Goal: Transaction & Acquisition: Book appointment/travel/reservation

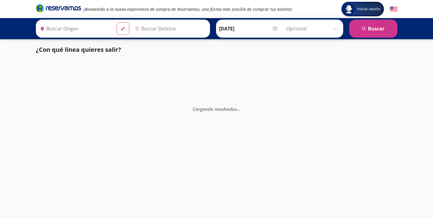
type input "Acapulco, [GEOGRAPHIC_DATA]"
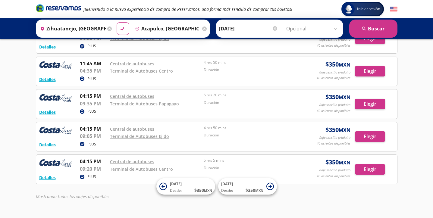
scroll to position [373, 0]
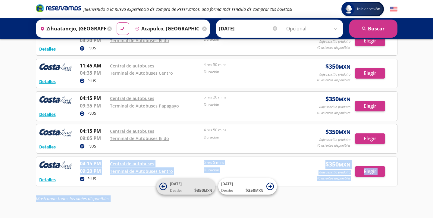
drag, startPoint x: 176, startPoint y: 184, endPoint x: 163, endPoint y: 191, distance: 15.3
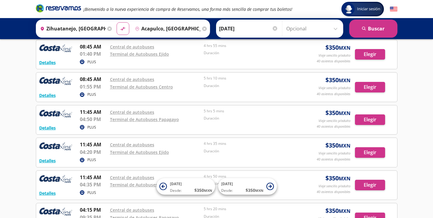
scroll to position [238, 0]
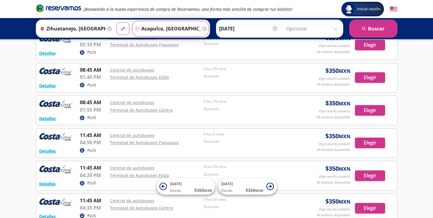
click at [188, 27] on input "Acapulco, [GEOGRAPHIC_DATA]" at bounding box center [167, 28] width 68 height 15
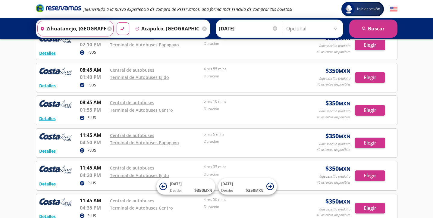
click at [102, 35] on input "Zihuatanejo, [GEOGRAPHIC_DATA]" at bounding box center [72, 28] width 68 height 15
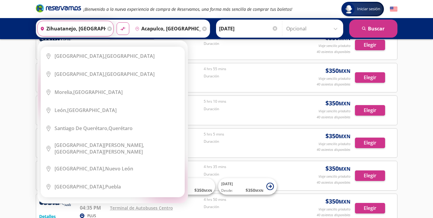
click at [98, 31] on input "Zihuatanejo, [GEOGRAPHIC_DATA]" at bounding box center [72, 28] width 68 height 15
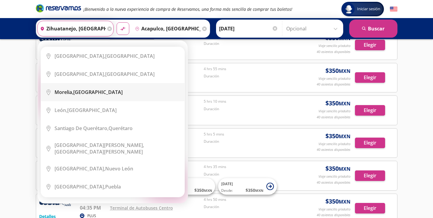
scroll to position [238, 0]
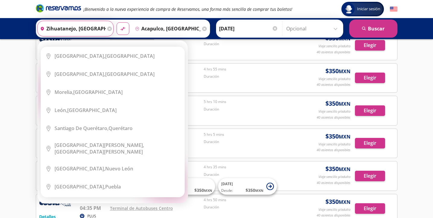
drag, startPoint x: 105, startPoint y: 30, endPoint x: 62, endPoint y: 29, distance: 43.4
click at [62, 29] on input "Zihuatanejo, [GEOGRAPHIC_DATA]" at bounding box center [72, 28] width 68 height 15
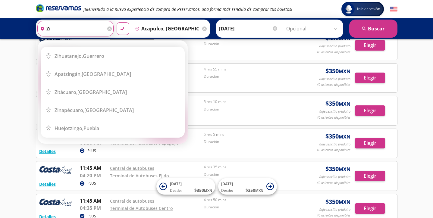
type input "z"
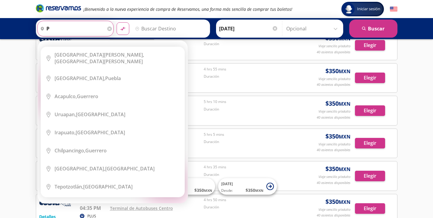
type input "p"
click at [57, 23] on input "p" at bounding box center [72, 28] width 68 height 15
click at [59, 25] on input "p" at bounding box center [72, 28] width 68 height 15
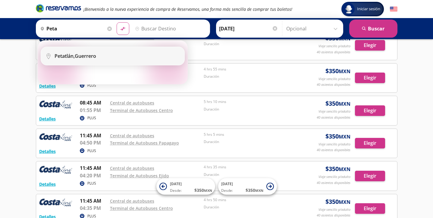
click at [71, 61] on li "City Icon [GEOGRAPHIC_DATA], [GEOGRAPHIC_DATA]" at bounding box center [112, 56] width 143 height 18
type input "Petatlán, [GEOGRAPHIC_DATA]"
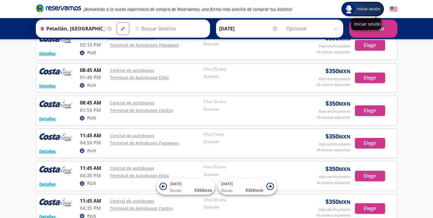
click at [365, 28] on div "Iniciar sesión" at bounding box center [366, 24] width 30 height 12
click at [365, 32] on button "search [GEOGRAPHIC_DATA]" at bounding box center [373, 29] width 48 height 18
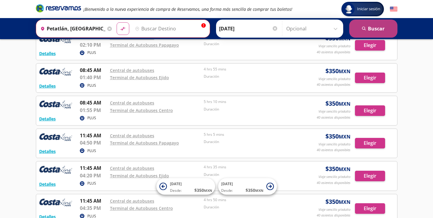
click at [365, 32] on button "search [GEOGRAPHIC_DATA]" at bounding box center [373, 29] width 48 height 18
click at [186, 27] on input "Destino" at bounding box center [170, 28] width 74 height 15
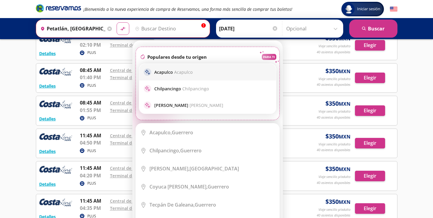
click at [187, 71] on span "Acapulco" at bounding box center [183, 72] width 18 height 6
type input "Acapulco, [GEOGRAPHIC_DATA]"
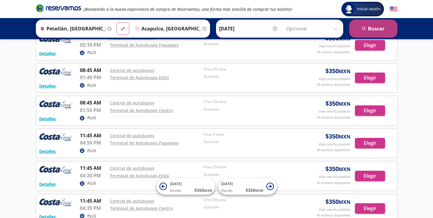
click at [354, 24] on button "search [GEOGRAPHIC_DATA]" at bounding box center [373, 29] width 48 height 18
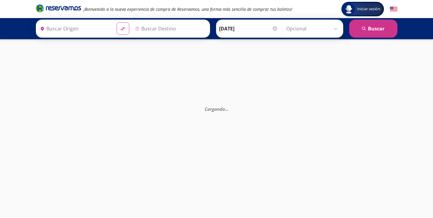
type input "Acapulco, [GEOGRAPHIC_DATA]"
type input "Petatlán, [GEOGRAPHIC_DATA]"
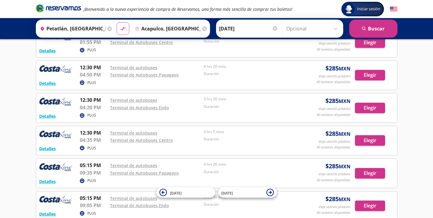
scroll to position [306, 0]
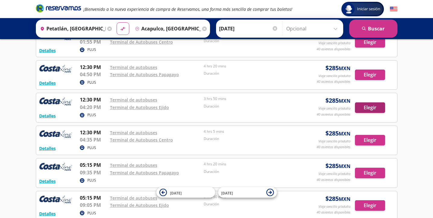
click at [360, 105] on button "Elegir" at bounding box center [370, 107] width 30 height 11
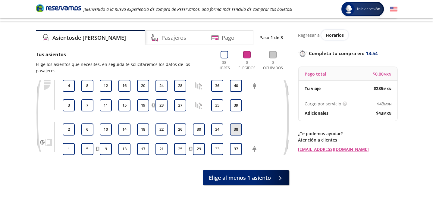
scroll to position [12, 0]
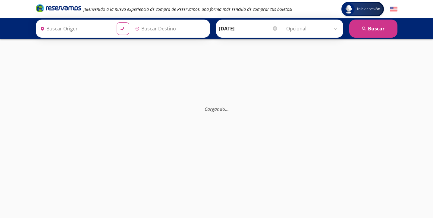
type input "Petatlán, [GEOGRAPHIC_DATA]"
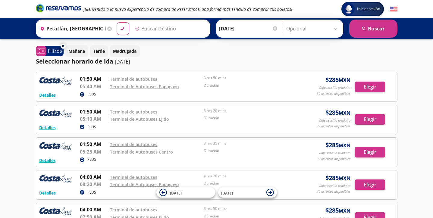
type input "Acapulco, [GEOGRAPHIC_DATA]"
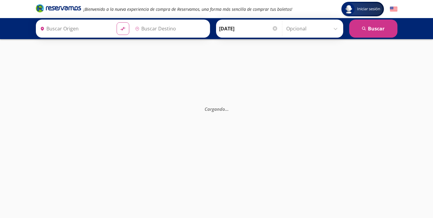
type input "Acapulco, [GEOGRAPHIC_DATA]"
type input "Zihuatanejo, [GEOGRAPHIC_DATA]"
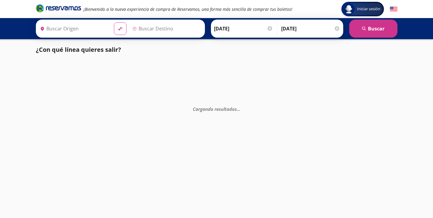
type input "Acapulco, [GEOGRAPHIC_DATA]"
type input "Zihuatanejo, [GEOGRAPHIC_DATA]"
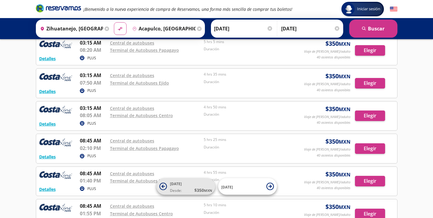
scroll to position [126, 0]
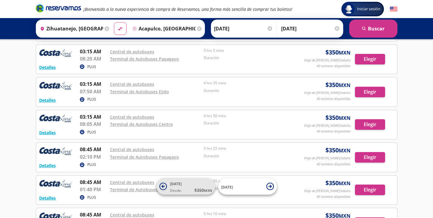
click at [176, 190] on span "Desde:" at bounding box center [176, 190] width 12 height 5
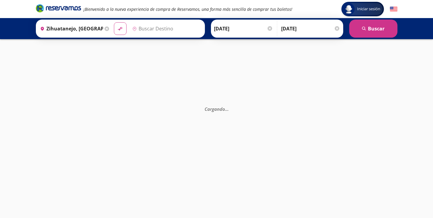
type input "Acapulco, [GEOGRAPHIC_DATA]"
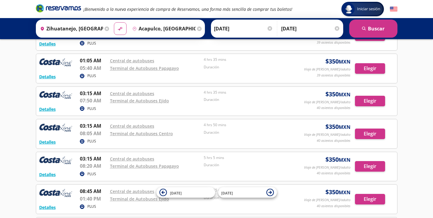
scroll to position [102, 0]
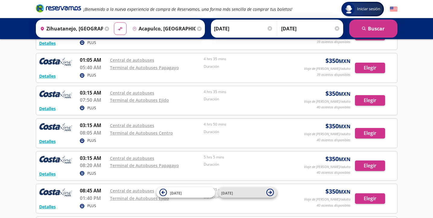
click at [239, 197] on button "14 Sep" at bounding box center [247, 192] width 59 height 11
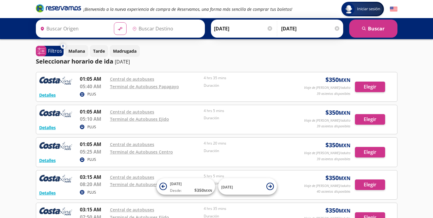
type input "Zihuatanejo, [GEOGRAPHIC_DATA]"
type input "Acapulco, [GEOGRAPHIC_DATA]"
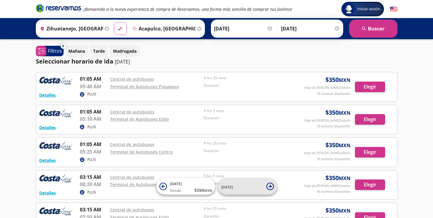
click at [242, 180] on button "[DATE]" at bounding box center [247, 186] width 59 height 17
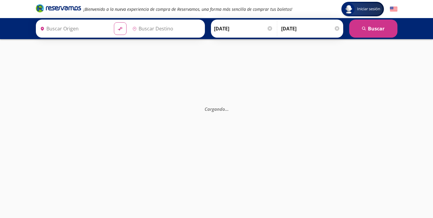
type input "Zihuatanejo, [GEOGRAPHIC_DATA]"
type input "Acapulco, [GEOGRAPHIC_DATA]"
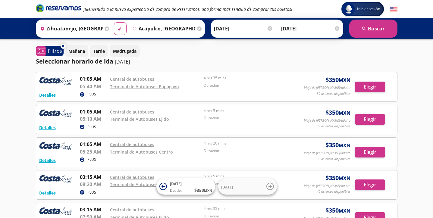
click at [240, 30] on input "15-Sep-25" at bounding box center [243, 28] width 59 height 15
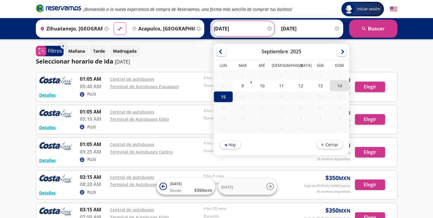
click at [349, 83] on div "14" at bounding box center [339, 85] width 19 height 11
type input "[DATE]"
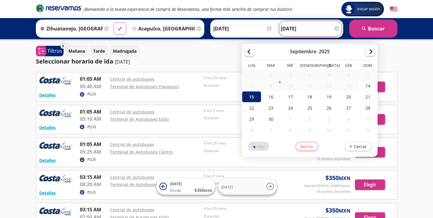
click at [311, 30] on input "15-Sep-25" at bounding box center [310, 28] width 59 height 15
click at [350, 178] on div "Detalles PLUS 03:15 AM Central de autobuses 08:20 AM Terminal de Autobuses Papa…" at bounding box center [216, 185] width 355 height 23
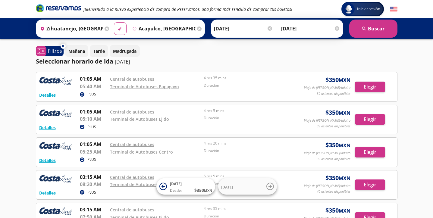
click at [299, 29] on input "15-Sep-25" at bounding box center [310, 28] width 59 height 15
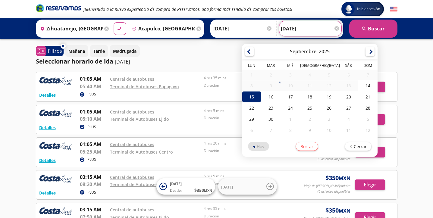
click at [328, 179] on span "$ 350 MXN" at bounding box center [337, 178] width 25 height 9
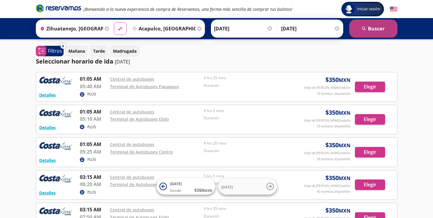
click at [369, 34] on button "search [GEOGRAPHIC_DATA]" at bounding box center [373, 29] width 48 height 18
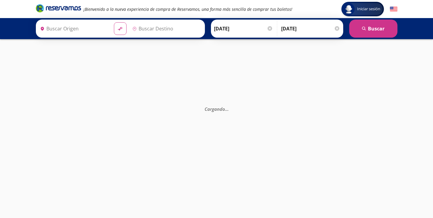
type input "Zihuatanejo, [GEOGRAPHIC_DATA]"
type input "Acapulco, [GEOGRAPHIC_DATA]"
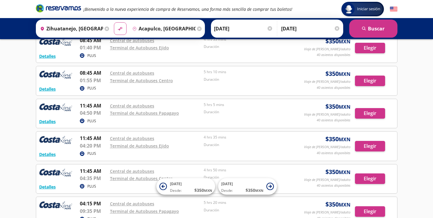
scroll to position [268, 0]
click at [238, 185] on span "15 Sep Desde: $ 350 MXN" at bounding box center [242, 187] width 42 height 14
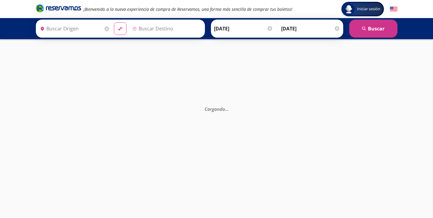
type input "Zihuatanejo, [GEOGRAPHIC_DATA]"
type input "Acapulco, [GEOGRAPHIC_DATA]"
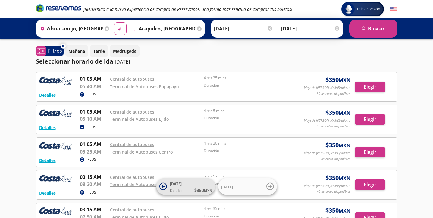
click at [178, 192] on span "Desde:" at bounding box center [176, 190] width 12 height 5
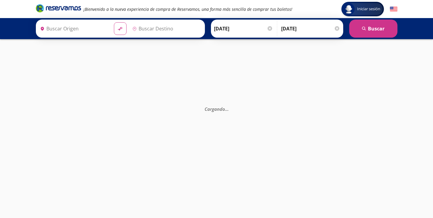
type input "Zihuatanejo, [GEOGRAPHIC_DATA]"
type input "Acapulco, [GEOGRAPHIC_DATA]"
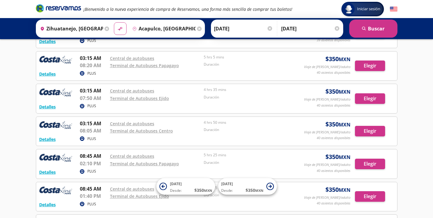
scroll to position [144, 0]
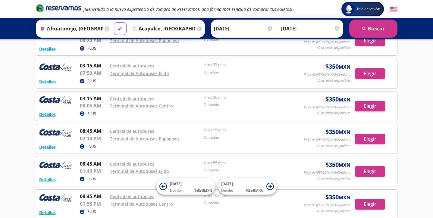
click at [300, 26] on input "15-Sep-25" at bounding box center [310, 28] width 59 height 15
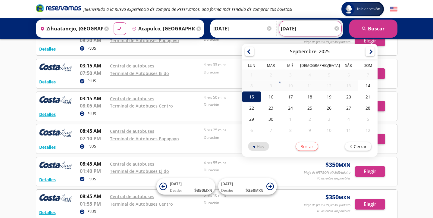
click at [261, 95] on div "15" at bounding box center [251, 96] width 19 height 11
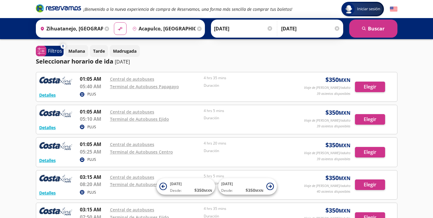
scroll to position [0, 0]
click at [126, 29] on button "material-symbols:compare-arrows-rounded" at bounding box center [120, 28] width 11 height 11
type input "Acapulco, [GEOGRAPHIC_DATA]"
type input "Zihuatanejo, [GEOGRAPHIC_DATA]"
click at [264, 24] on input "[DATE]" at bounding box center [243, 28] width 59 height 15
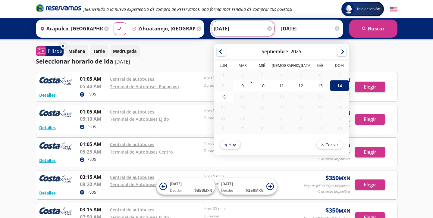
click at [282, 37] on div "Ida 14-Sep-25 Elige tu fecha de ida Septiembre 2025 Lun Mar Mié Jue Vie Sáb Dom…" at bounding box center [276, 29] width 133 height 18
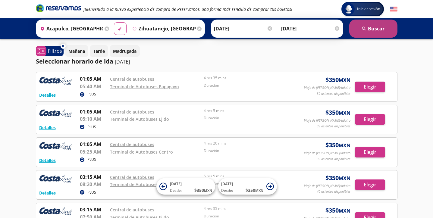
click at [370, 30] on button "search [GEOGRAPHIC_DATA]" at bounding box center [373, 29] width 48 height 18
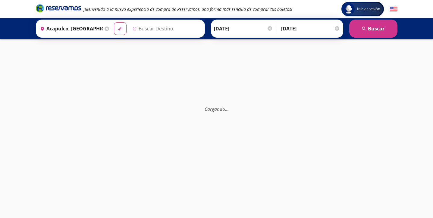
type input "Zihuatanejo, [GEOGRAPHIC_DATA]"
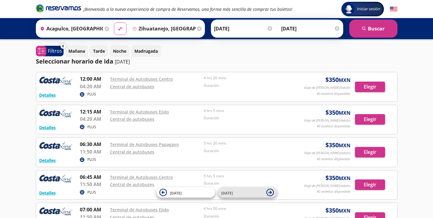
click at [240, 194] on span "[DATE]" at bounding box center [242, 192] width 42 height 7
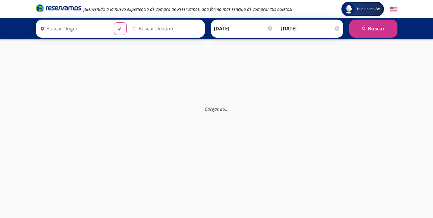
type input "Acapulco, [GEOGRAPHIC_DATA]"
type input "Zihuatanejo, [GEOGRAPHIC_DATA]"
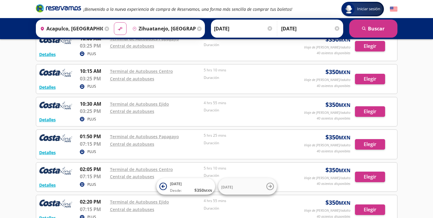
scroll to position [208, 0]
